Goal: Task Accomplishment & Management: Manage account settings

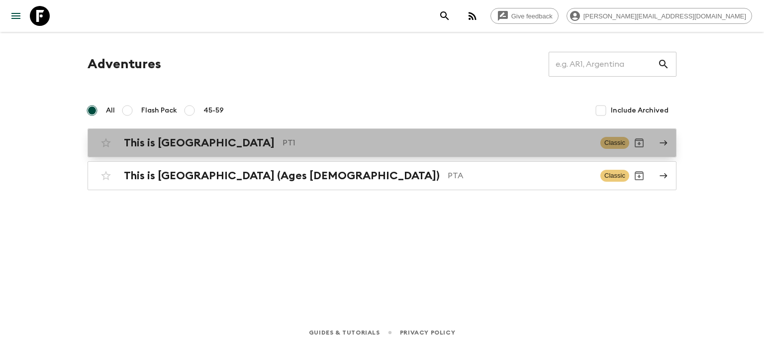
click at [306, 149] on div "This is Portugal PT1 Classic" at bounding box center [362, 143] width 533 height 20
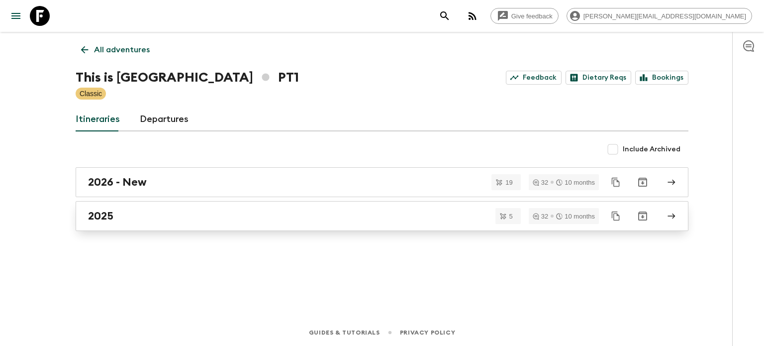
click at [288, 208] on link "2025" at bounding box center [382, 216] width 613 height 30
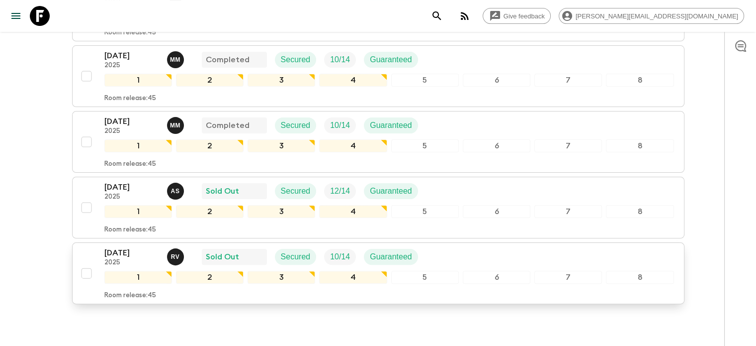
scroll to position [261, 0]
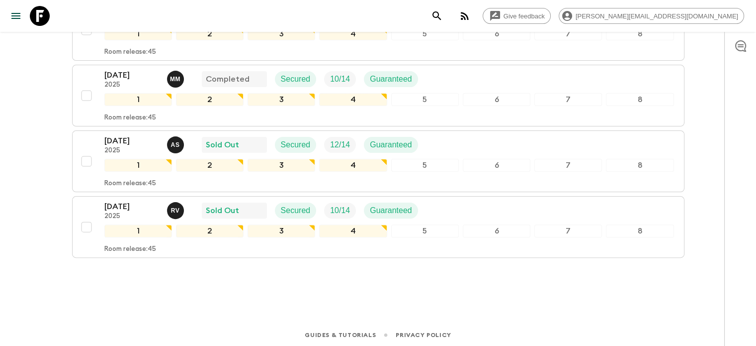
click at [462, 227] on div "1 2 3 4 5 6 7 8" at bounding box center [389, 230] width 570 height 13
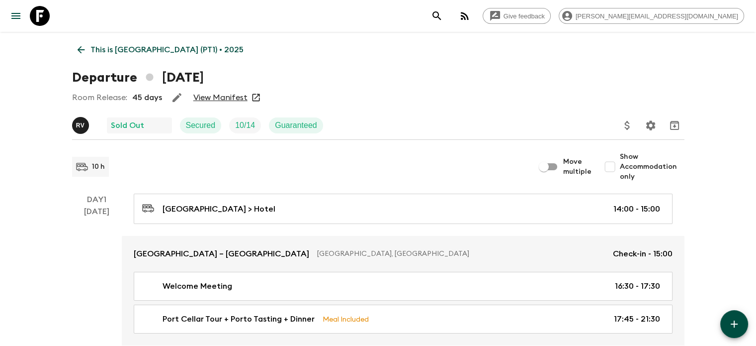
click at [202, 93] on link "View Manifest" at bounding box center [220, 98] width 54 height 10
